Goal: Information Seeking & Learning: Check status

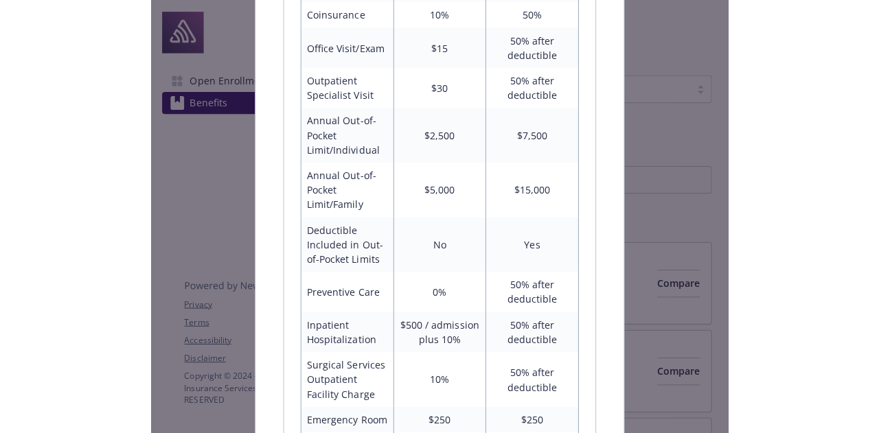
scroll to position [1583, 0]
